Goal: Check status: Check status

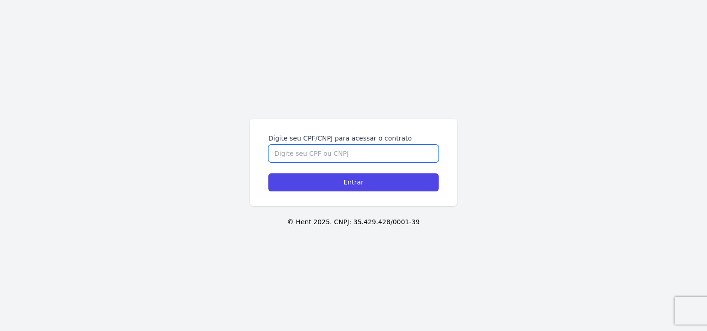
click at [280, 153] on input "Digite seu CPF/CNPJ para acessar o contrato" at bounding box center [353, 154] width 170 height 18
type input "36742495880"
click at [268, 174] on input "Entrar" at bounding box center [353, 183] width 170 height 18
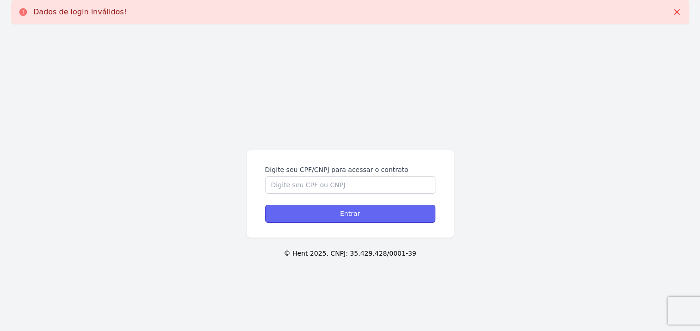
click at [340, 212] on input "Entrar" at bounding box center [350, 214] width 170 height 18
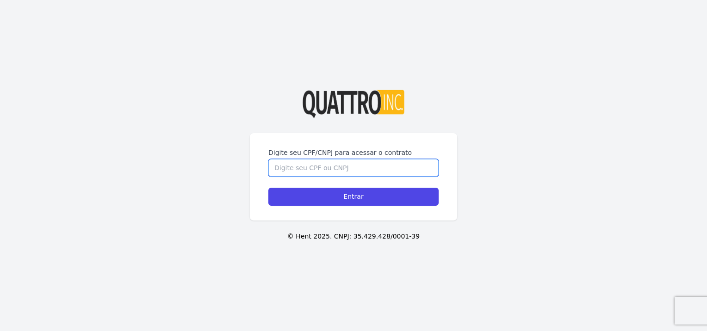
click at [316, 167] on input "Digite seu CPF/CNPJ para acessar o contrato" at bounding box center [353, 168] width 170 height 18
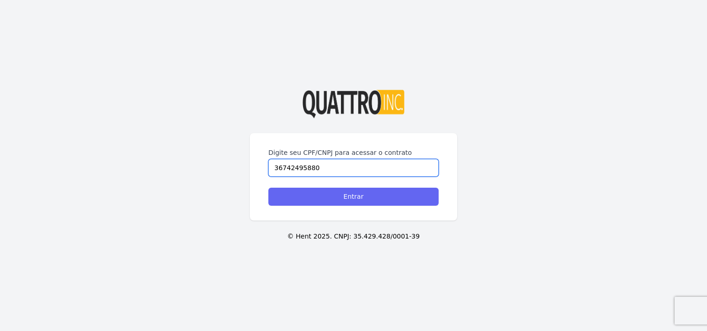
type input "36742495880"
click at [328, 198] on input "Entrar" at bounding box center [353, 197] width 170 height 18
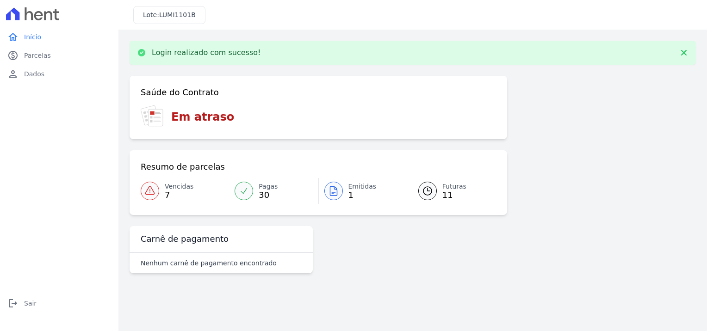
click at [354, 192] on span "1" at bounding box center [363, 195] width 28 height 7
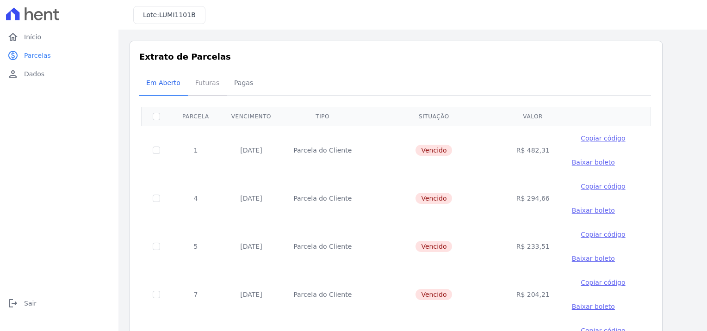
click at [207, 84] on span "Futuras" at bounding box center [207, 83] width 35 height 19
